Goal: Task Accomplishment & Management: Manage account settings

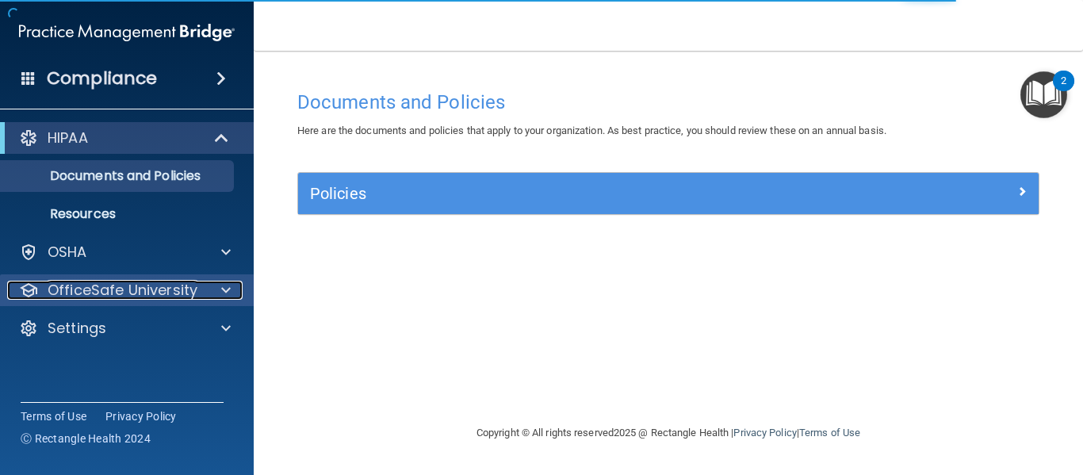
click at [138, 282] on p "OfficeSafe University" at bounding box center [123, 290] width 150 height 19
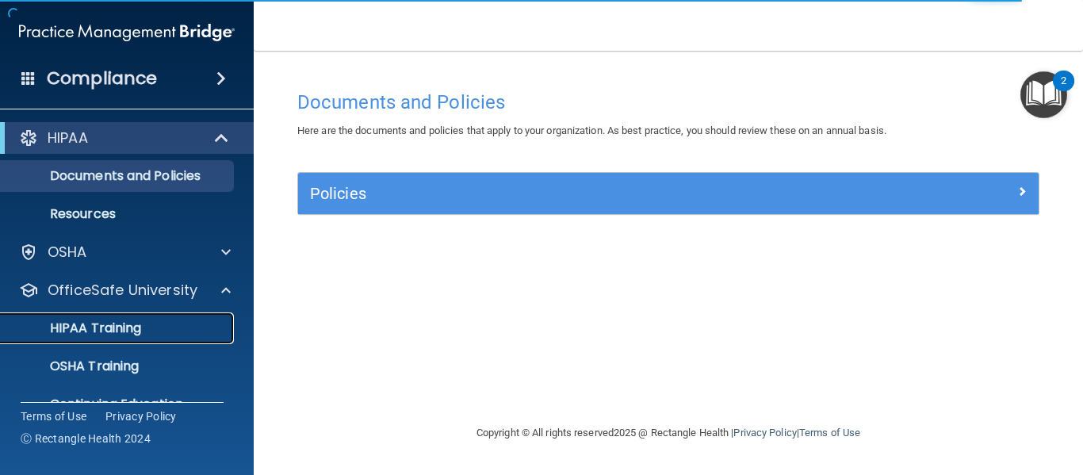
click at [133, 325] on p "HIPAA Training" at bounding box center [75, 328] width 131 height 16
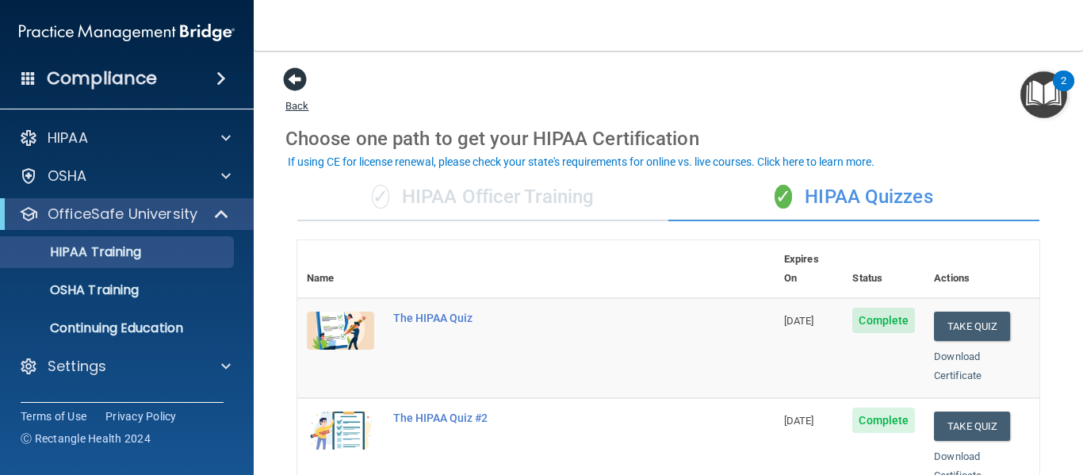
click at [297, 78] on span at bounding box center [295, 79] width 24 height 24
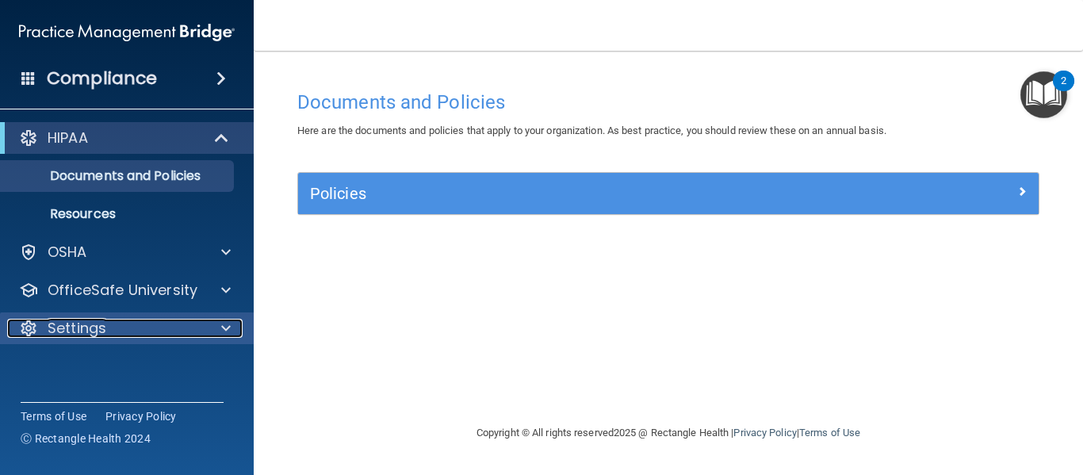
click at [235, 321] on div at bounding box center [224, 328] width 40 height 19
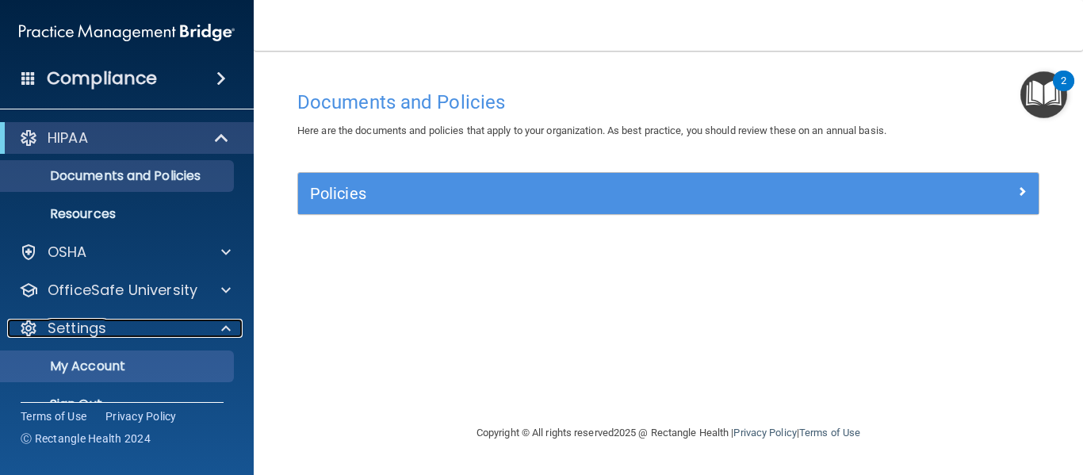
scroll to position [31, 0]
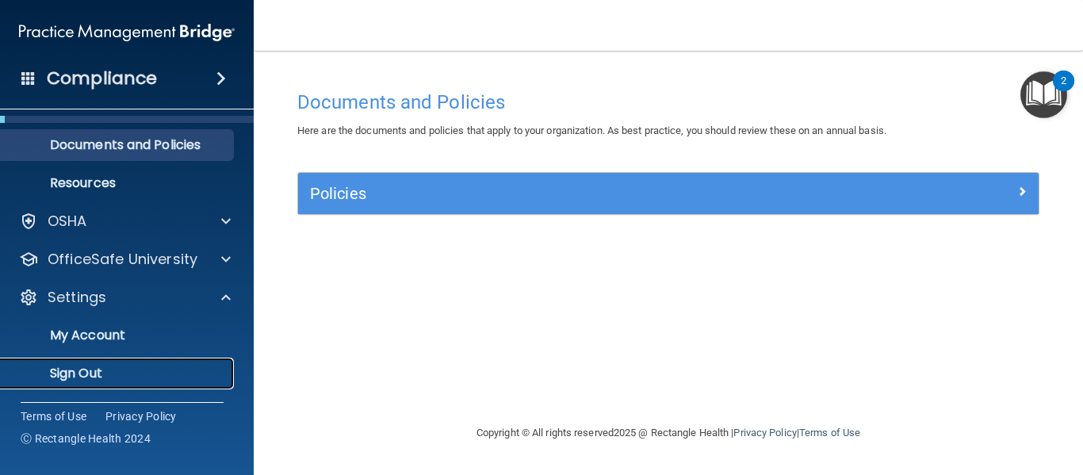
click at [155, 374] on p "Sign Out" at bounding box center [118, 374] width 216 height 16
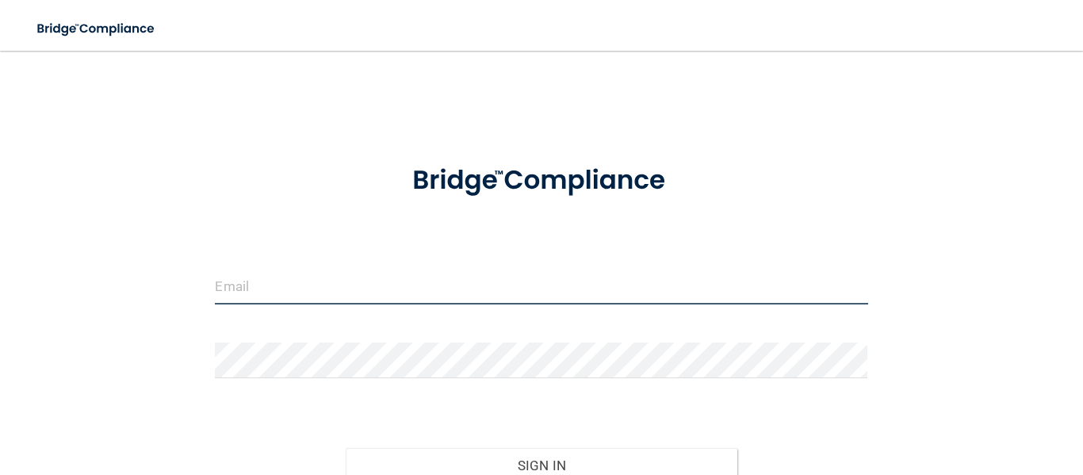
click at [270, 285] on input "email" at bounding box center [541, 287] width 653 height 36
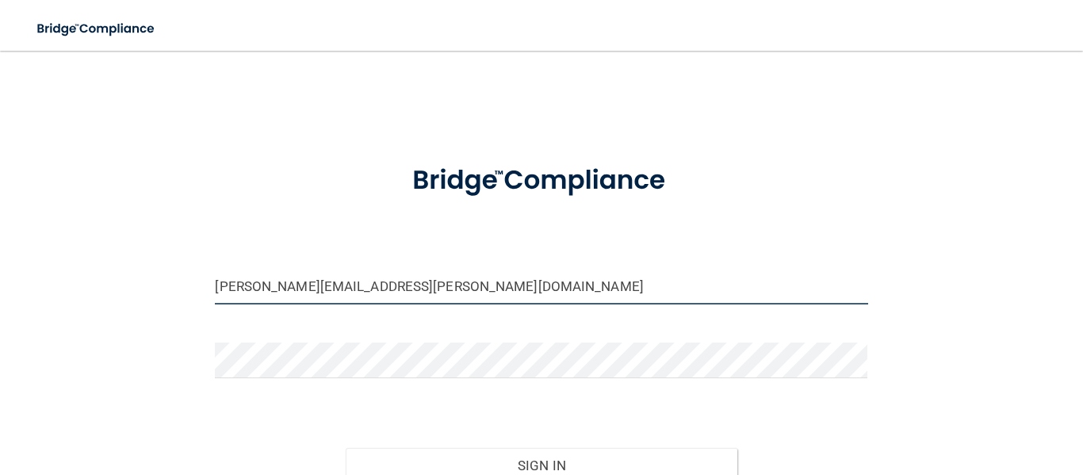
scroll to position [151, 0]
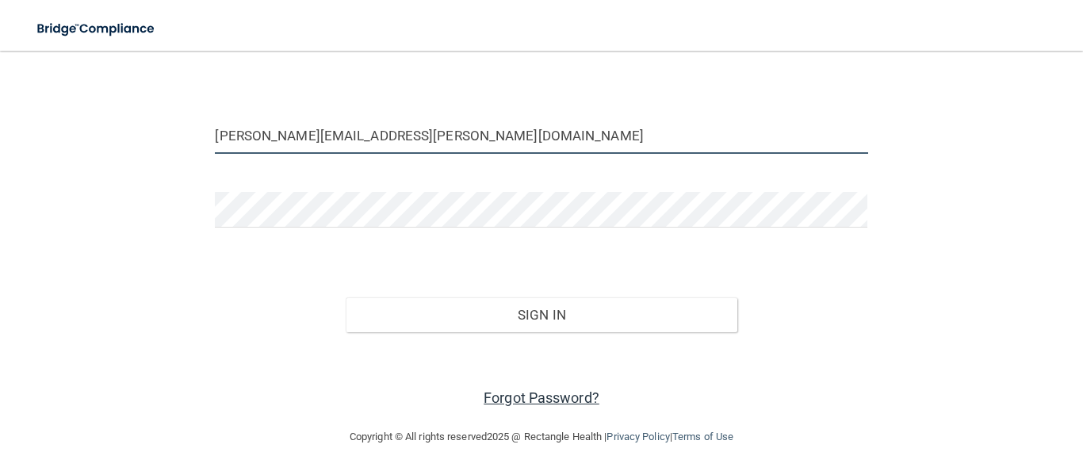
type input "[PERSON_NAME][EMAIL_ADDRESS][PERSON_NAME][DOMAIN_NAME]"
click at [493, 403] on link "Forgot Password?" at bounding box center [542, 397] width 116 height 17
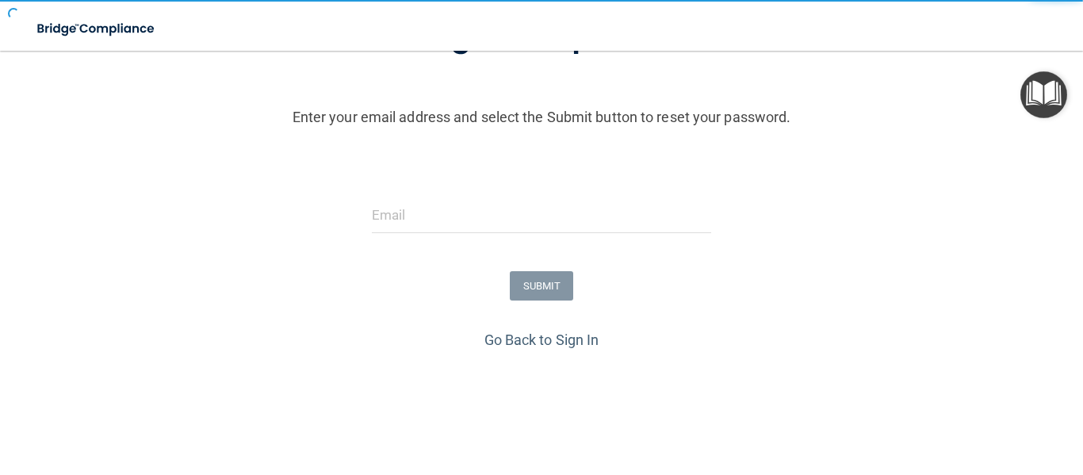
scroll to position [198, 0]
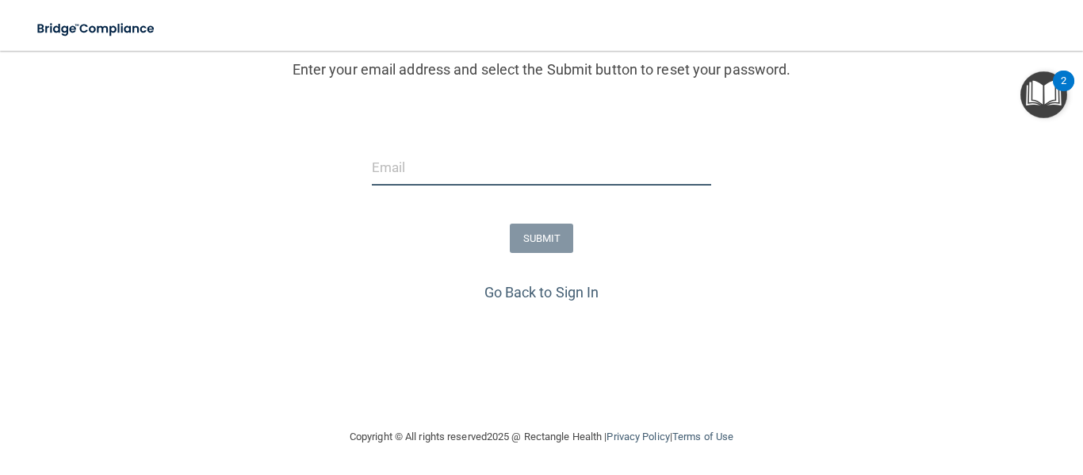
click at [431, 158] on input "email" at bounding box center [542, 168] width 340 height 36
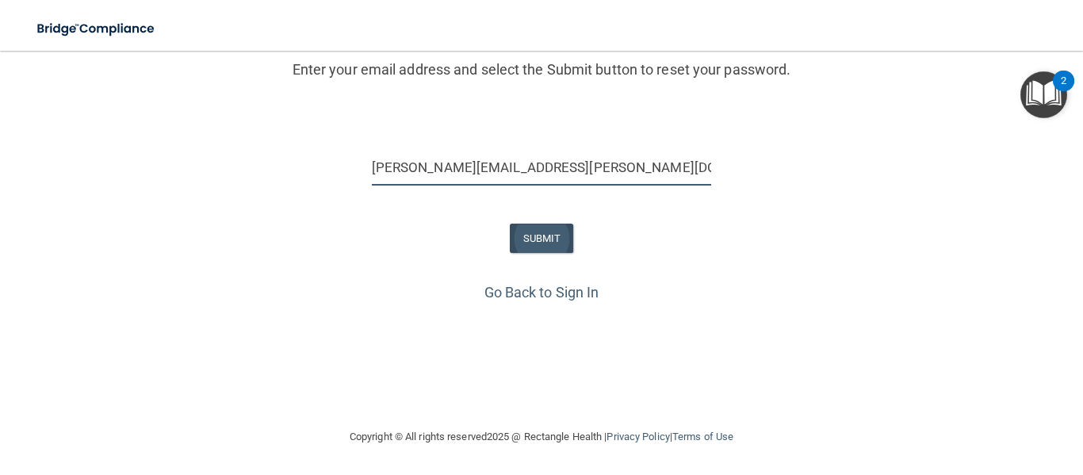
type input "[PERSON_NAME][EMAIL_ADDRESS][PERSON_NAME][DOMAIN_NAME]"
click at [535, 234] on button "SUBMIT" at bounding box center [542, 238] width 64 height 29
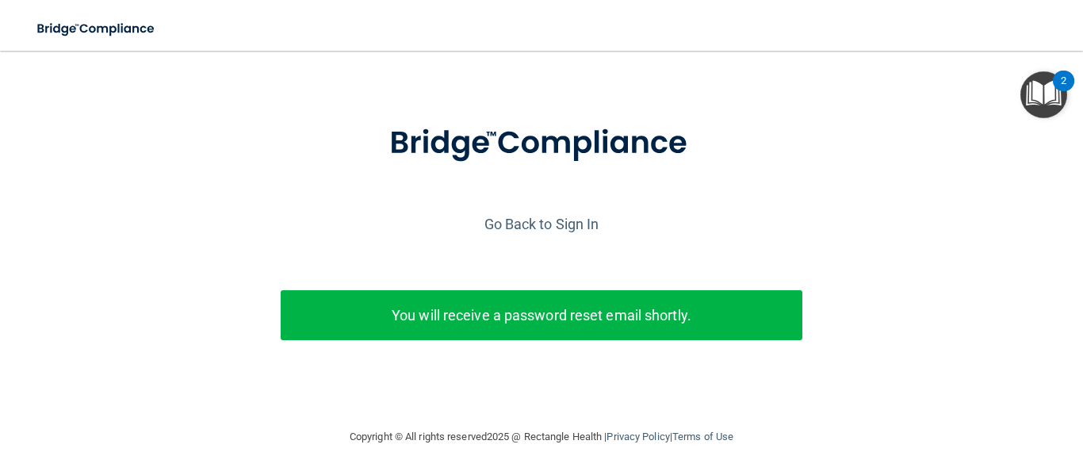
scroll to position [44, 0]
